Goal: Task Accomplishment & Management: Manage account settings

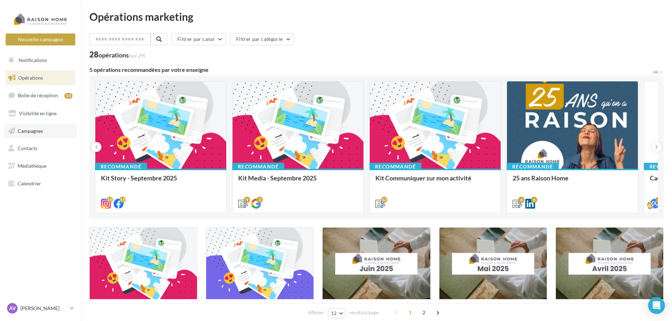
click at [49, 127] on link "Campagnes" at bounding box center [40, 131] width 73 height 15
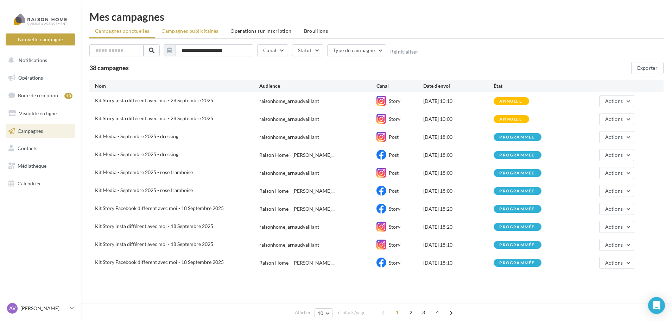
click at [207, 31] on span "Campagnes publicitaires" at bounding box center [190, 31] width 57 height 6
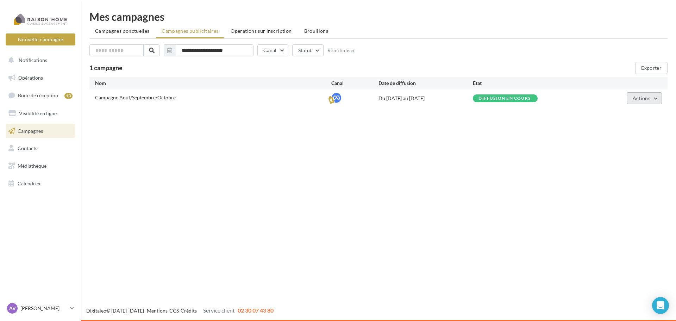
click at [658, 98] on button "Actions" at bounding box center [644, 98] width 35 height 12
click at [634, 132] on button "Voir les résultats" at bounding box center [627, 133] width 70 height 18
click at [639, 98] on span "Actions" at bounding box center [642, 98] width 18 height 6
click at [375, 143] on div "Nouvelle campagne Nouvelle campagne Notifications Opérations Boîte de réception…" at bounding box center [338, 160] width 676 height 321
click at [39, 99] on link "Boîte de réception 10" at bounding box center [40, 95] width 73 height 15
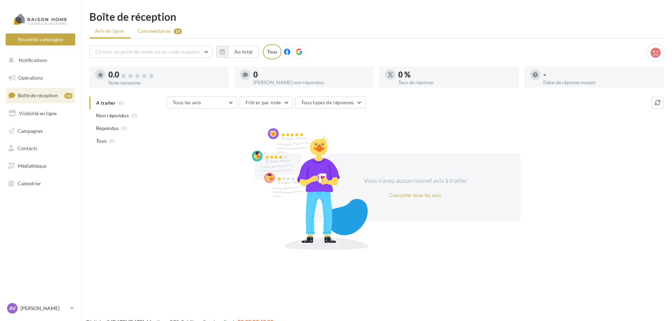
click at [153, 33] on span "Commentaires" at bounding box center [155, 30] width 34 height 7
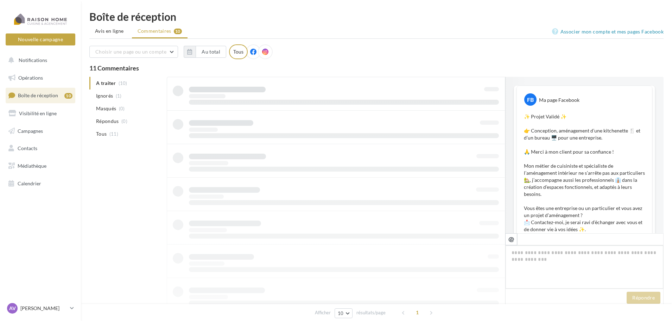
scroll to position [390, 0]
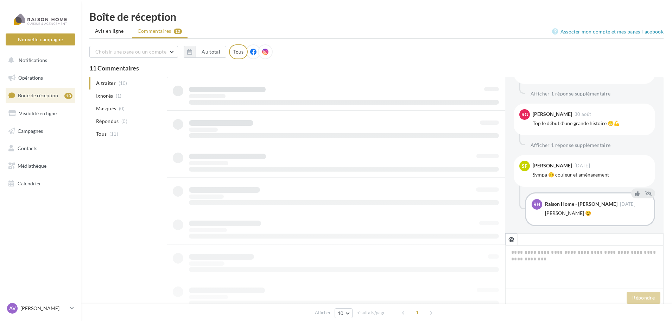
click at [109, 86] on ul "A traiter (10) Ignorés (1) Masqués (0) Répondus (0) Tous (11)" at bounding box center [126, 108] width 75 height 63
click at [116, 80] on ul "A traiter (10) Ignorés (1) Masqués (0) Répondus (0) Tous (11)" at bounding box center [126, 108] width 75 height 63
click at [116, 81] on ul "A traiter (10) Ignorés (1) Masqués (0) Répondus (0) Tous (11)" at bounding box center [126, 108] width 75 height 63
drag, startPoint x: 108, startPoint y: 84, endPoint x: 105, endPoint y: 86, distance: 3.8
click at [105, 86] on ul "A traiter (10) Ignorés (1) Masqués (0) Répondus (0) Tous (11)" at bounding box center [126, 108] width 75 height 63
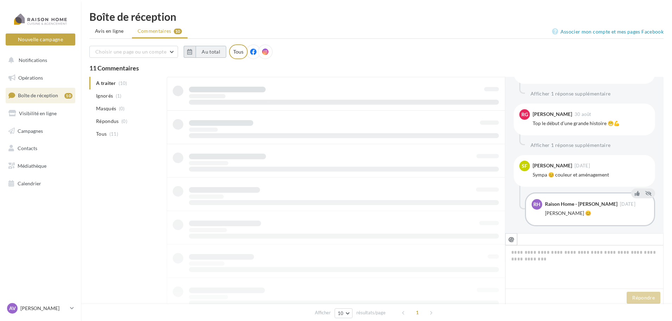
click at [212, 56] on button "Au total" at bounding box center [211, 52] width 31 height 12
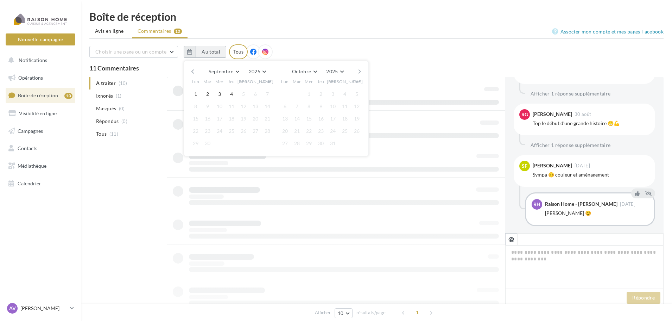
click at [212, 55] on button "Au total" at bounding box center [211, 52] width 31 height 12
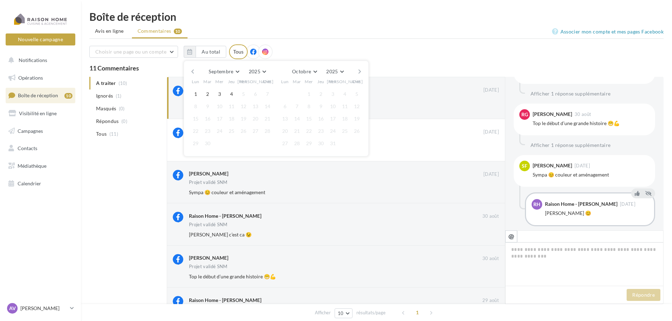
click at [218, 28] on ul "Avis en ligne Commentaires 10" at bounding box center [376, 32] width 575 height 14
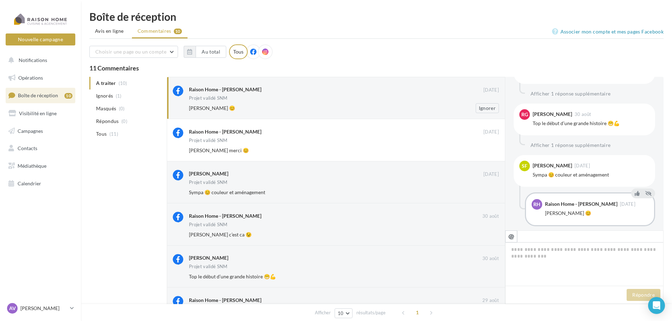
click at [371, 106] on div "Sonia Ferreira Merci 😊" at bounding box center [321, 108] width 264 height 7
click at [318, 97] on div "Projet validé SNM" at bounding box center [344, 99] width 310 height 6
click at [486, 108] on button "Ignorer" at bounding box center [487, 108] width 23 height 10
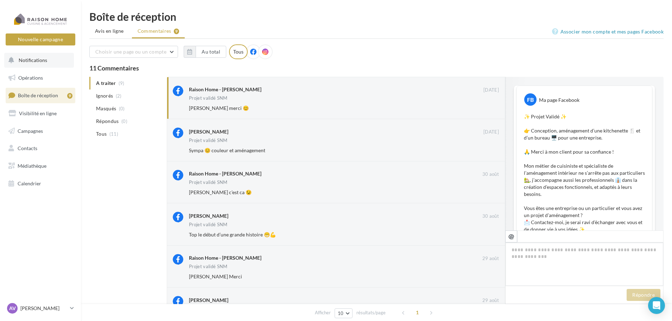
scroll to position [350, 0]
